Goal: Information Seeking & Learning: Check status

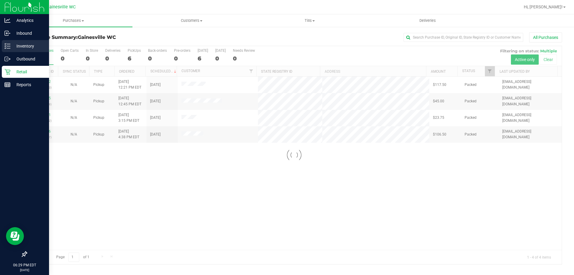
click at [19, 47] on p "Inventory" at bounding box center [28, 45] width 36 height 7
click at [20, 30] on p "Inbound" at bounding box center [28, 33] width 36 height 7
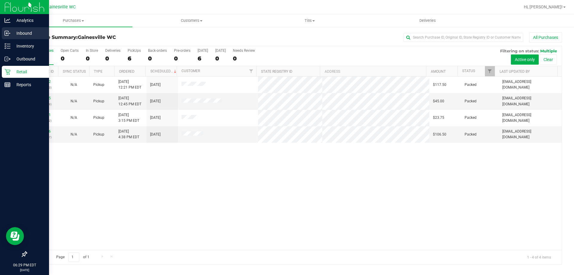
click at [21, 37] on div "Inbound" at bounding box center [25, 33] width 47 height 12
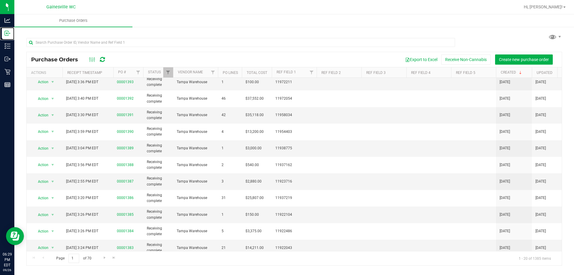
scroll to position [90, 0]
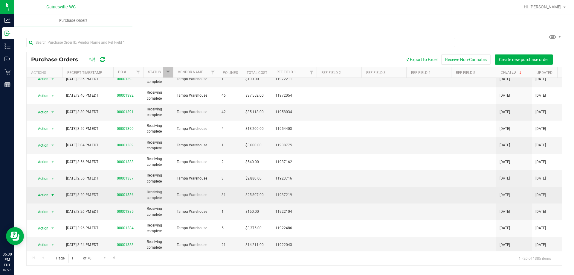
click at [53, 196] on span "select" at bounding box center [52, 195] width 5 height 5
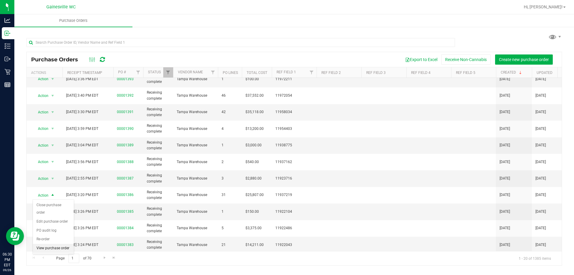
click at [42, 247] on li "View purchase order" at bounding box center [53, 248] width 41 height 9
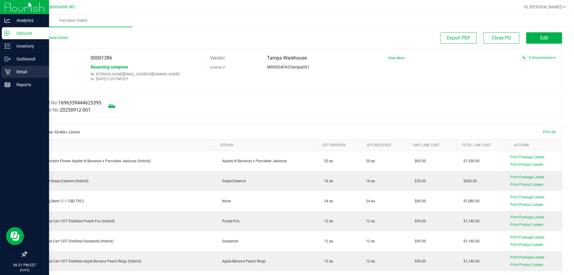
click at [17, 73] on p "Retail" at bounding box center [28, 71] width 36 height 7
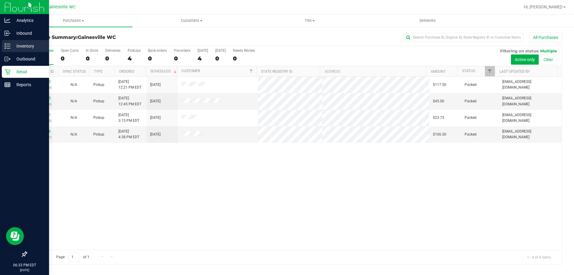
click at [35, 45] on p "Inventory" at bounding box center [28, 45] width 36 height 7
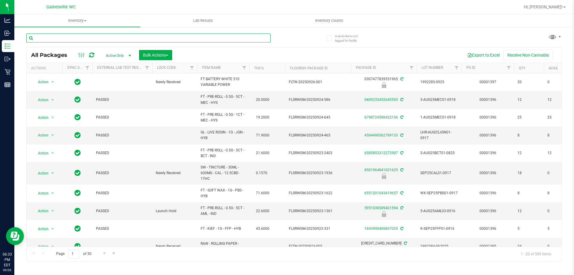
click at [72, 37] on input "text" at bounding box center [148, 38] width 244 height 9
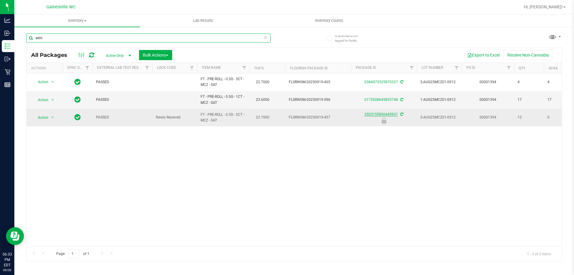
type input "wim"
click at [379, 115] on link "3503155856445931" at bounding box center [382, 114] width 34 height 4
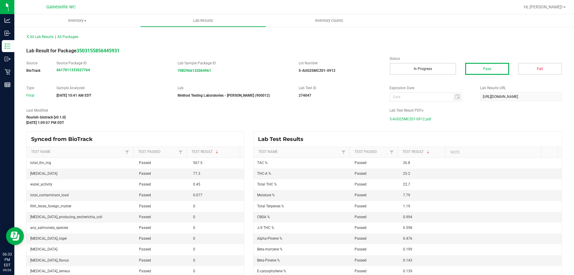
click at [413, 117] on span "5-AUG25MCZ01-0912.pdf" at bounding box center [411, 119] width 42 height 9
click at [411, 120] on span "5-AUG25MCZ01-0912.pdf" at bounding box center [411, 119] width 42 height 9
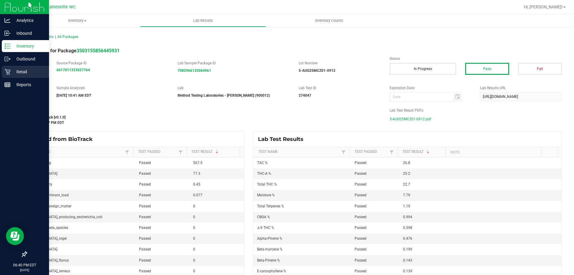
click at [12, 69] on p "Retail" at bounding box center [28, 71] width 36 height 7
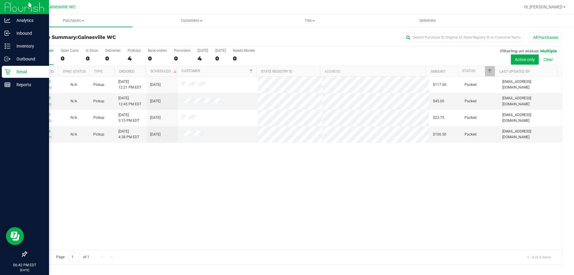
click at [11, 73] on p "Retail" at bounding box center [28, 71] width 36 height 7
click at [22, 44] on p "Inventory" at bounding box center [28, 45] width 36 height 7
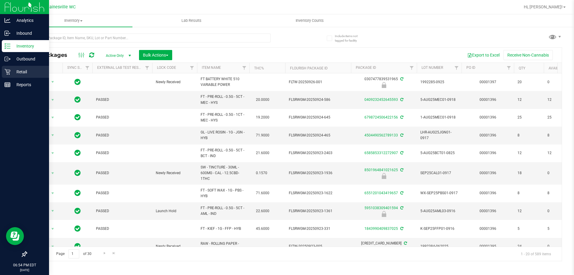
click at [26, 77] on div "Retail" at bounding box center [25, 72] width 47 height 12
